Goal: Information Seeking & Learning: Find specific fact

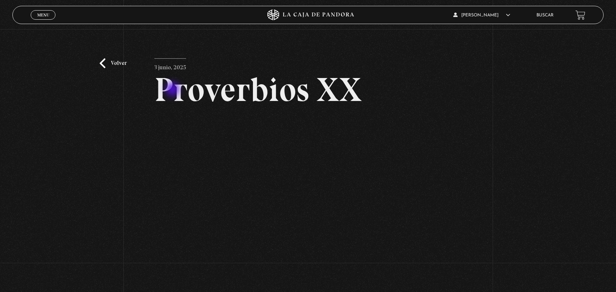
scroll to position [15, 0]
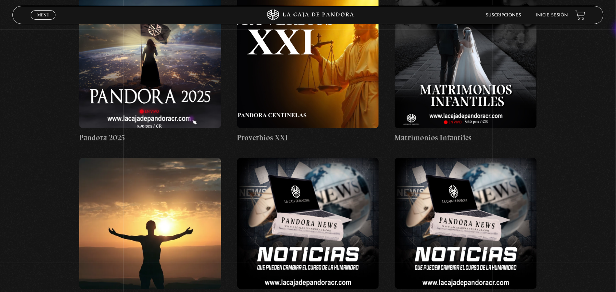
scroll to position [2351, 0]
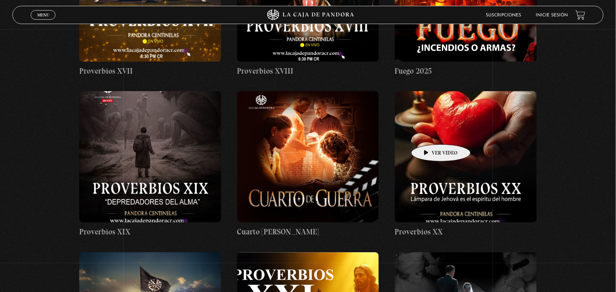
click at [430, 134] on figure at bounding box center [466, 156] width 142 height 131
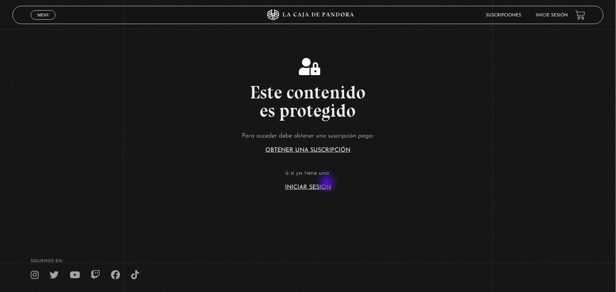
click at [327, 185] on link "Iniciar Sesión" at bounding box center [308, 188] width 46 height 6
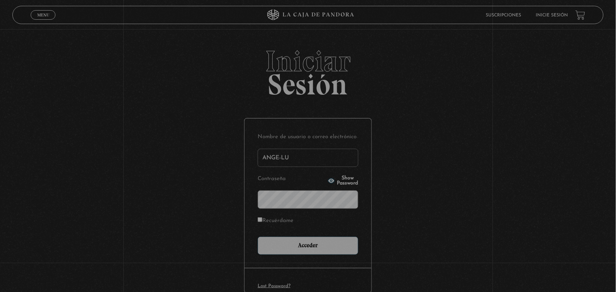
click at [327, 185] on p "Contraseña Show Password" at bounding box center [308, 191] width 101 height 35
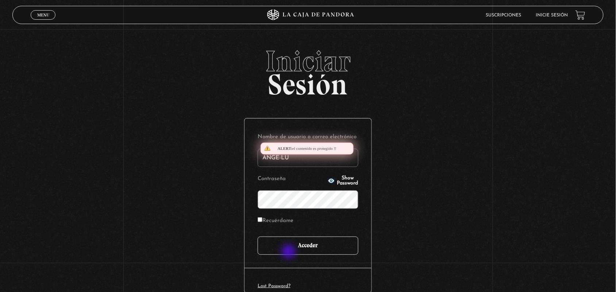
drag, startPoint x: 0, startPoint y: 0, endPoint x: 291, endPoint y: 254, distance: 385.9
click at [291, 254] on form "Nombre de usuario o correo electrónico ANGE-LU Contraseña Show Password Recuérd…" at bounding box center [308, 193] width 101 height 123
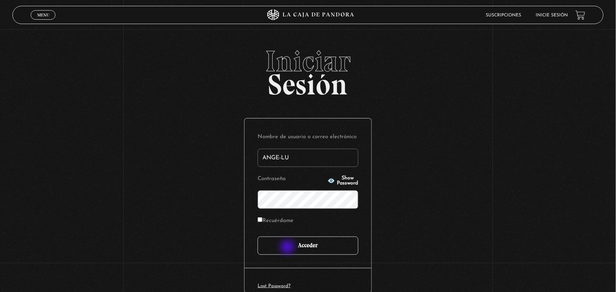
click at [288, 248] on input "Acceder" at bounding box center [308, 246] width 101 height 18
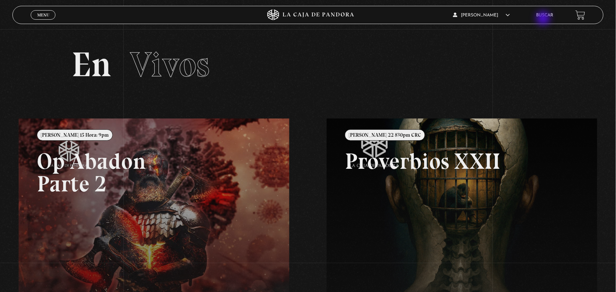
click at [544, 19] on li "Buscar" at bounding box center [544, 14] width 17 height 11
click at [543, 15] on link "Buscar" at bounding box center [544, 15] width 17 height 4
click at [44, 10] on link "Menu Cerrar" at bounding box center [43, 14] width 25 height 9
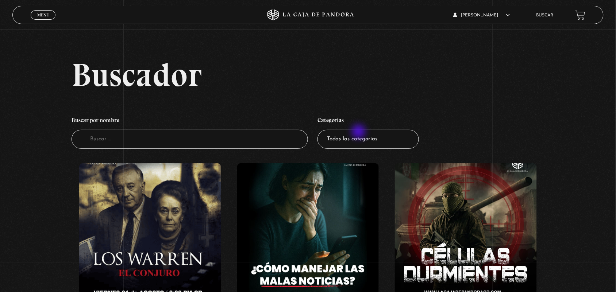
click at [359, 132] on select "Todas las categorías 11:11 Humanitario (1) Amo los [DATE] (2) Análisis de serie…" at bounding box center [368, 139] width 101 height 19
select select "centinelas"
click at [321, 130] on select "Todas las categorías 11:11 Humanitario (1) Amo los [DATE] (2) Análisis de serie…" at bounding box center [368, 139] width 101 height 19
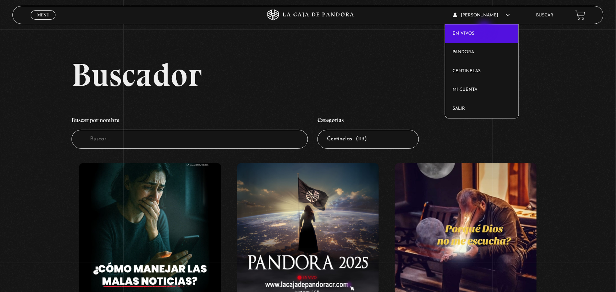
click at [485, 30] on link "En vivos" at bounding box center [481, 33] width 73 height 19
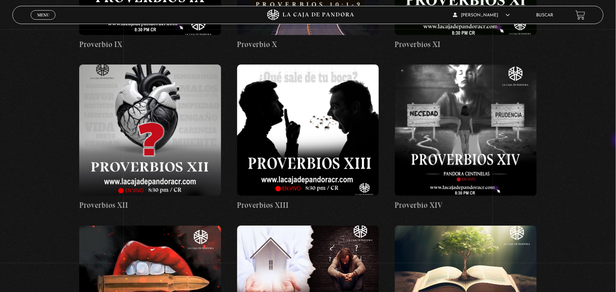
scroll to position [1022, 0]
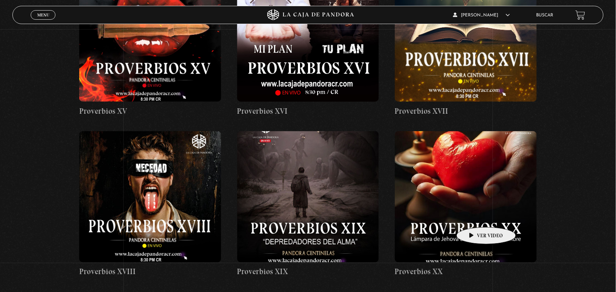
click at [475, 216] on figure at bounding box center [466, 196] width 142 height 131
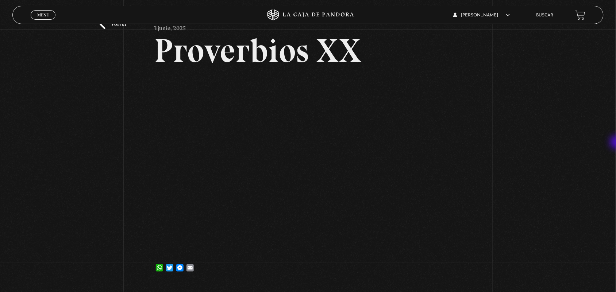
scroll to position [41, 0]
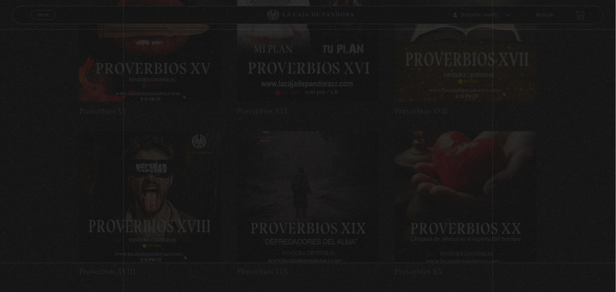
scroll to position [1022, 0]
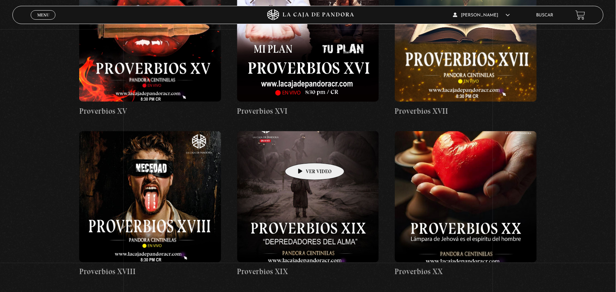
click at [303, 152] on figure at bounding box center [308, 196] width 142 height 131
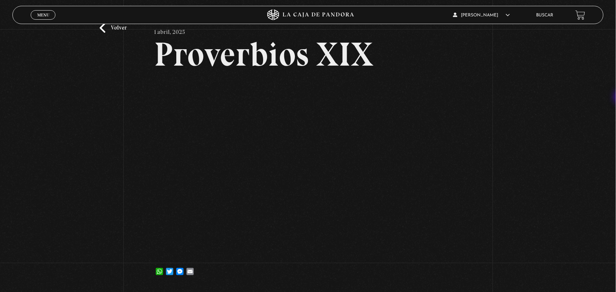
scroll to position [43, 0]
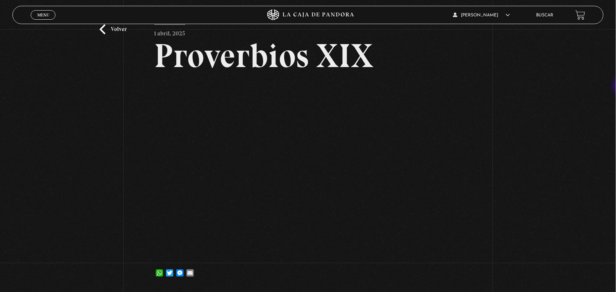
scroll to position [39, 0]
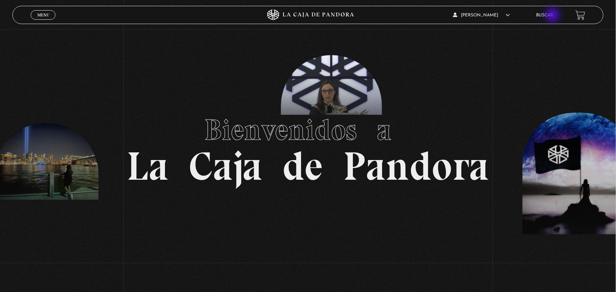
click at [554, 16] on link "Buscar" at bounding box center [544, 15] width 17 height 4
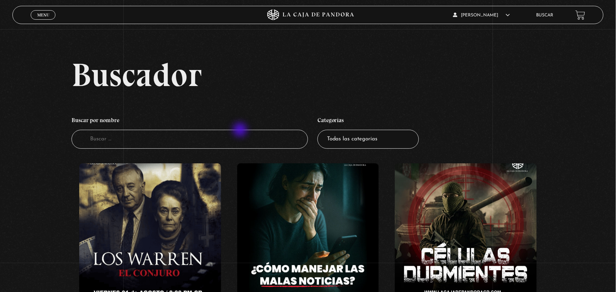
click at [241, 131] on input "Buscador" at bounding box center [190, 139] width 236 height 19
type input "alma"
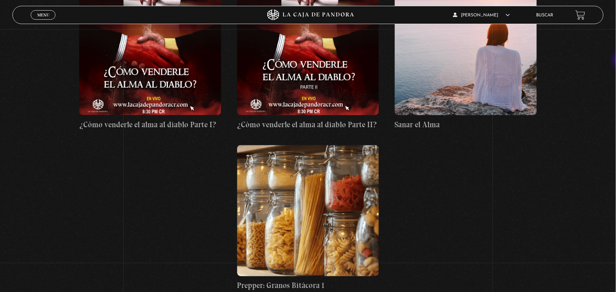
scroll to position [183, 0]
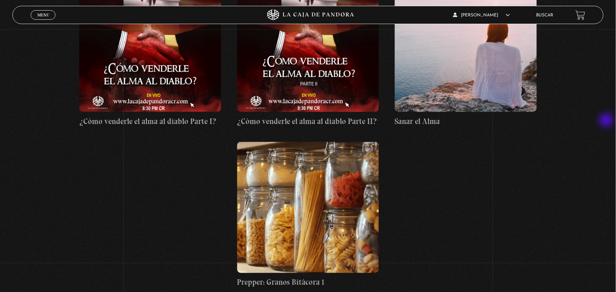
drag, startPoint x: 614, startPoint y: 137, endPoint x: 606, endPoint y: 114, distance: 24.8
click at [606, 114] on div "Buscador Buscar por nombre Buscador alma Categorías Todas las categorías 11:11 …" at bounding box center [308, 89] width 616 height 427
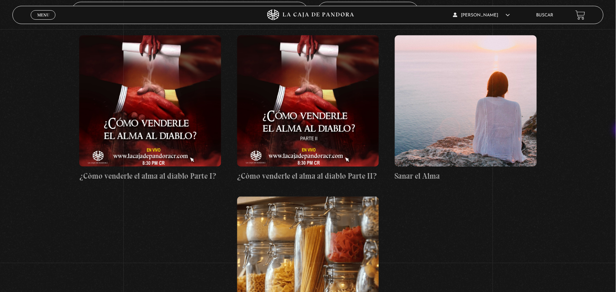
scroll to position [112, 0]
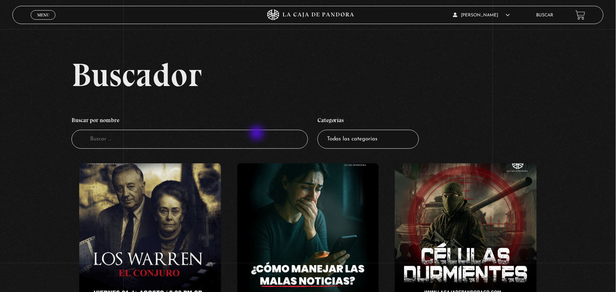
click at [258, 134] on input "Buscador" at bounding box center [190, 139] width 236 height 19
type input "pro"
click at [226, 146] on input "pro" at bounding box center [190, 139] width 236 height 19
type input "p"
type input "alma"
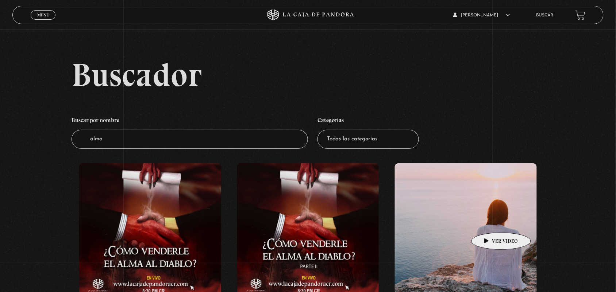
click at [490, 222] on figure at bounding box center [466, 228] width 142 height 131
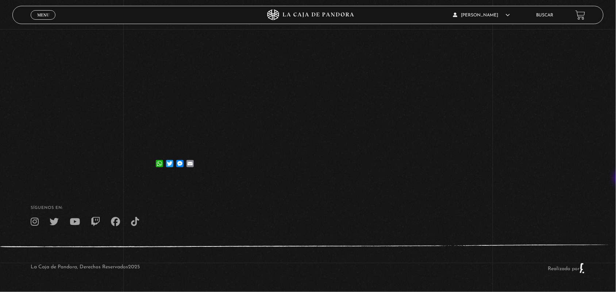
scroll to position [145, 0]
click at [35, 223] on icon at bounding box center [35, 222] width 8 height 9
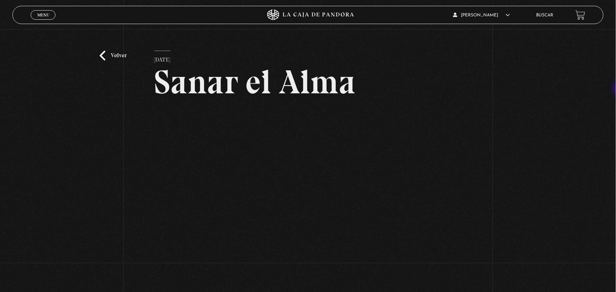
scroll to position [8, 0]
click at [550, 22] on div "ANGELA LUCIANO En vivos Pandora Centinelas Mi cuenta Salir Buscar" at bounding box center [492, 15] width 185 height 17
click at [545, 18] on li "Buscar" at bounding box center [544, 14] width 17 height 11
click at [543, 16] on link "Buscar" at bounding box center [544, 15] width 17 height 4
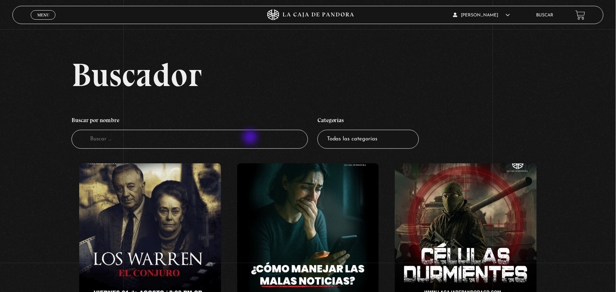
click at [251, 138] on input "Buscador" at bounding box center [190, 139] width 236 height 19
type input "33"
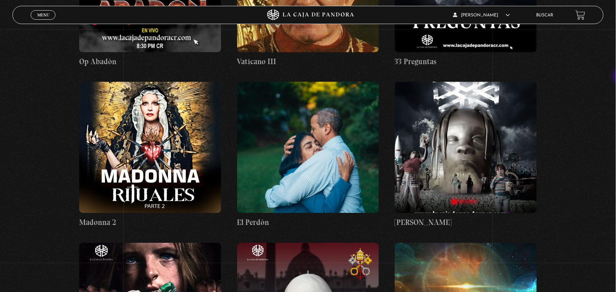
scroll to position [581, 0]
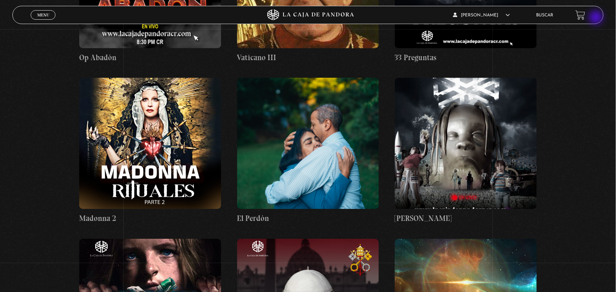
drag, startPoint x: 614, startPoint y: 139, endPoint x: 597, endPoint y: 18, distance: 121.7
click at [597, 18] on div "Menu Cerrar [PERSON_NAME] En vivos Pandora Centinelas Mi cuenta Salir [GEOGRAPH…" at bounding box center [308, 46] width 616 height 1254
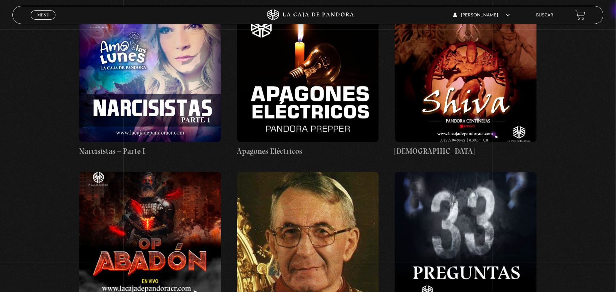
scroll to position [0, 0]
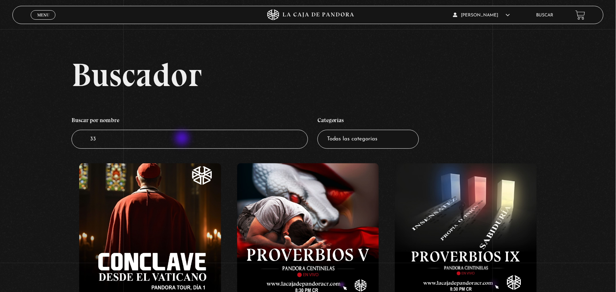
click at [183, 139] on input "33" at bounding box center [190, 139] width 236 height 19
type input "3"
type input "preguntas"
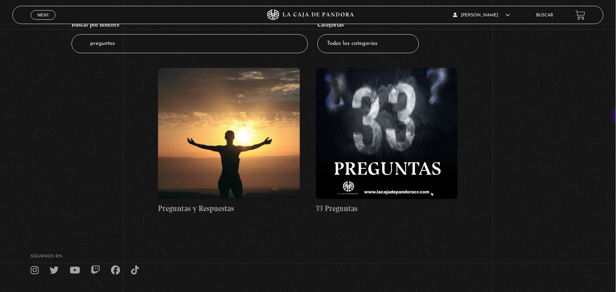
scroll to position [95, 0]
click at [362, 157] on figure at bounding box center [387, 133] width 142 height 131
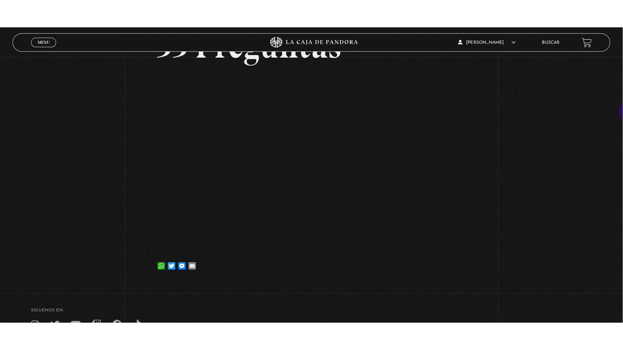
scroll to position [72, 0]
